Goal: Task Accomplishment & Management: Manage account settings

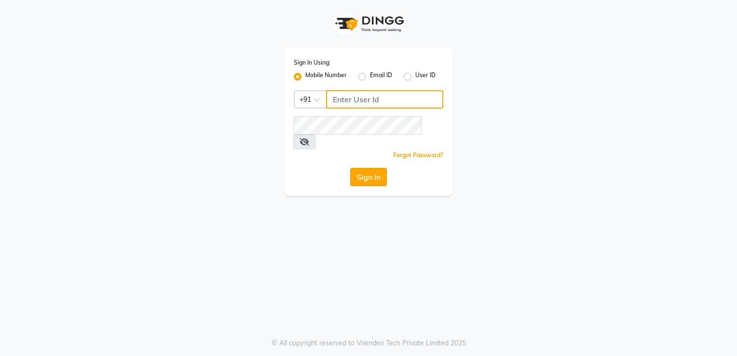
type input "9892657908"
click at [368, 168] on button "Sign In" at bounding box center [368, 177] width 37 height 18
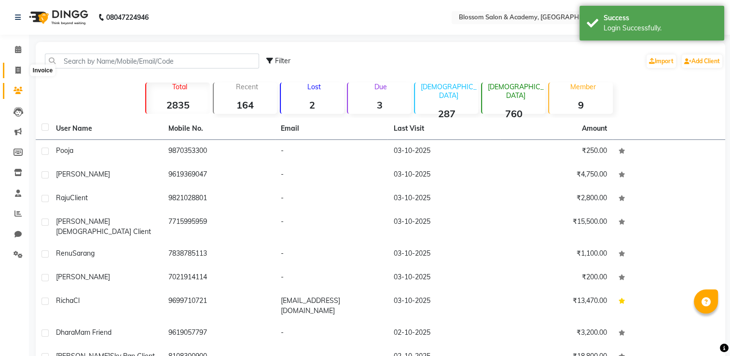
click at [16, 71] on icon at bounding box center [17, 70] width 5 height 7
select select "service"
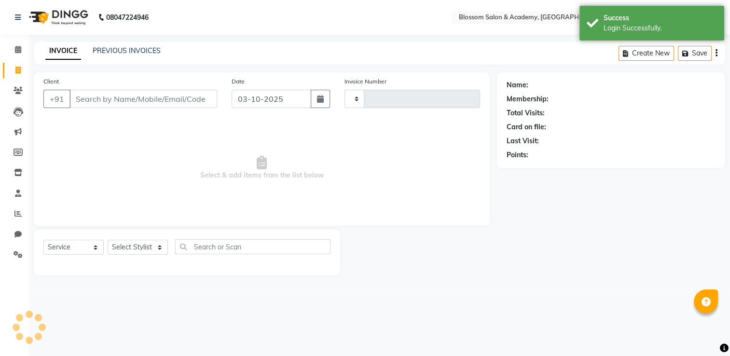
type input "0274"
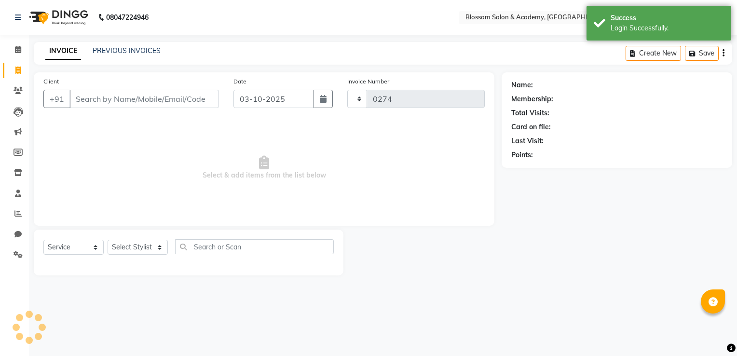
select select "8887"
select select "en"
click at [109, 48] on link "PREVIOUS INVOICES" at bounding box center [127, 50] width 68 height 9
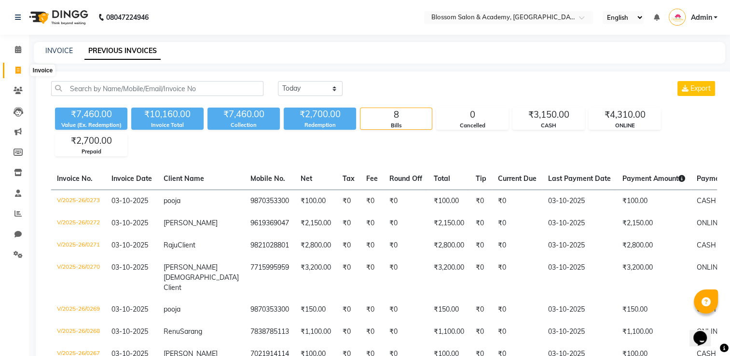
click at [16, 65] on span at bounding box center [18, 70] width 17 height 11
select select "service"
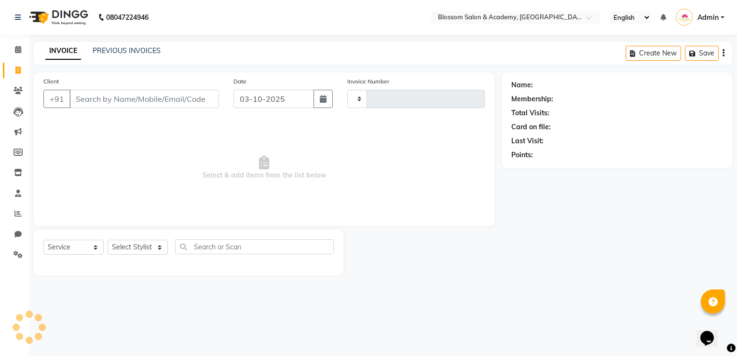
type input "0274"
select select "8887"
click at [15, 47] on icon at bounding box center [18, 49] width 6 height 7
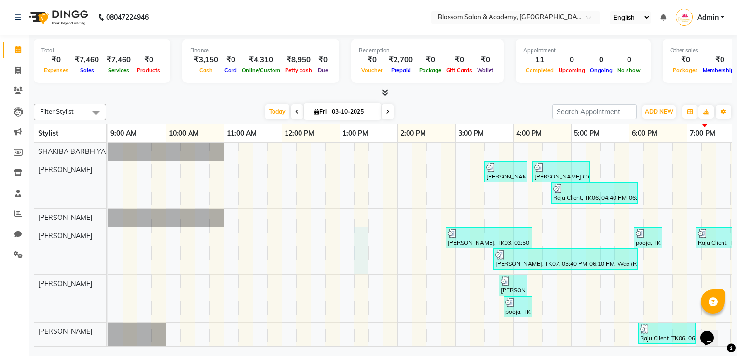
click at [367, 260] on div "[PERSON_NAME] Cl, TK01, 03:30 PM-04:15 PM, Hair Services - Wash & Blast Dry (an…" at bounding box center [513, 259] width 810 height 232
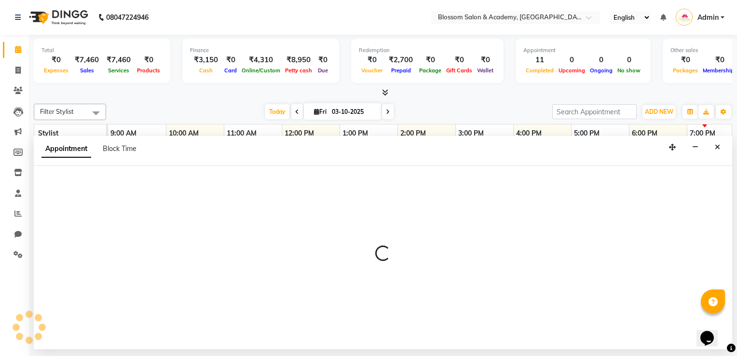
select select "89746"
select select "795"
select select "tentative"
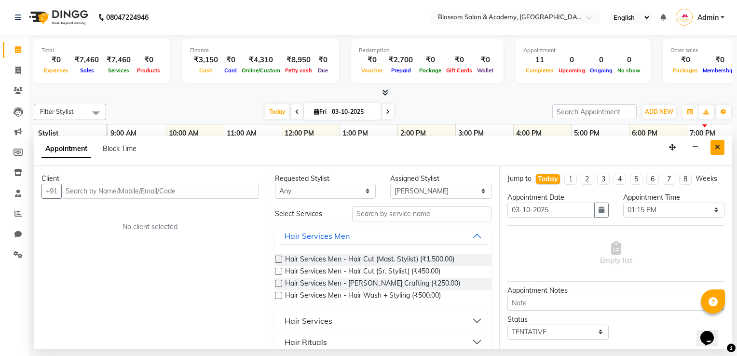
click at [718, 149] on icon "Close" at bounding box center [717, 147] width 5 height 7
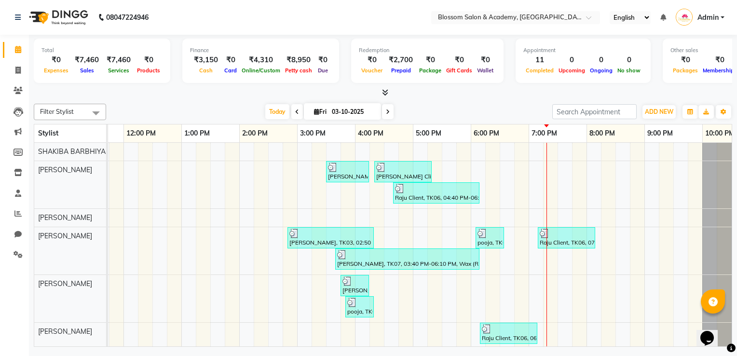
scroll to position [0, 186]
